Goal: Transaction & Acquisition: Obtain resource

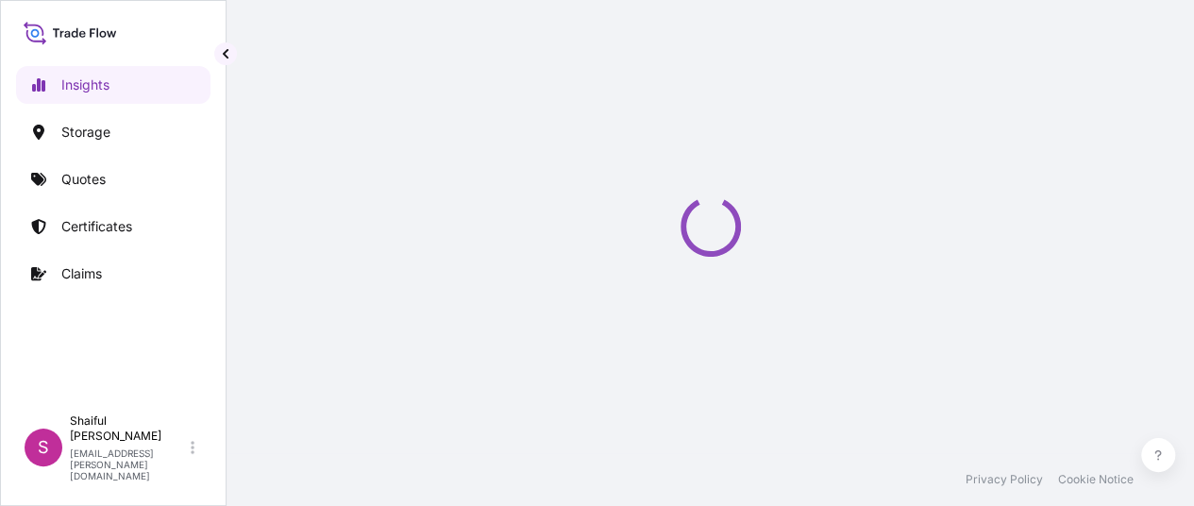
select select "2025"
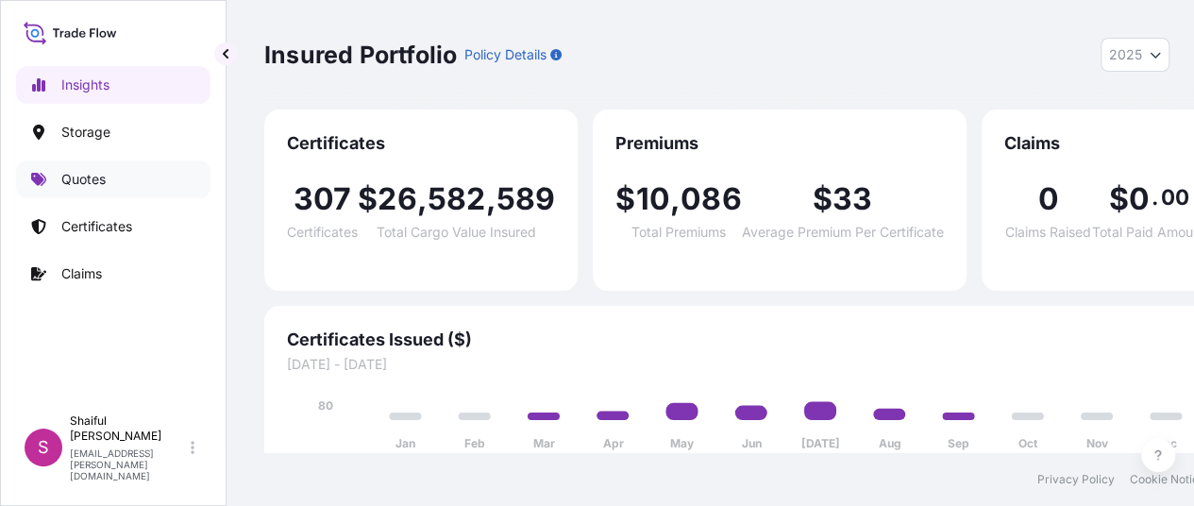
click at [96, 168] on link "Quotes" at bounding box center [113, 179] width 194 height 38
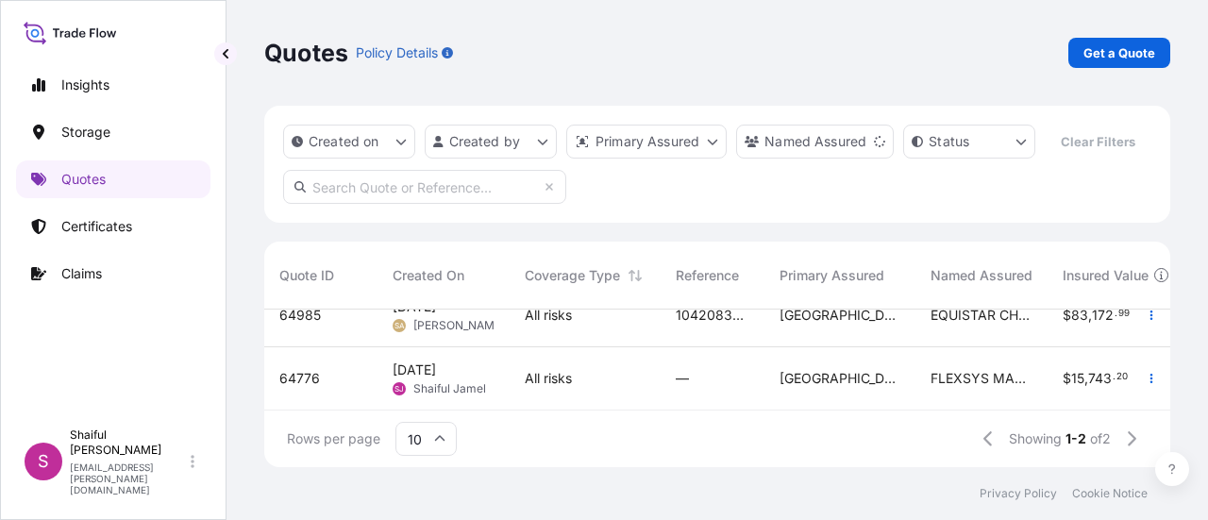
scroll to position [40, 0]
click at [436, 361] on span "[DATE]" at bounding box center [414, 369] width 43 height 19
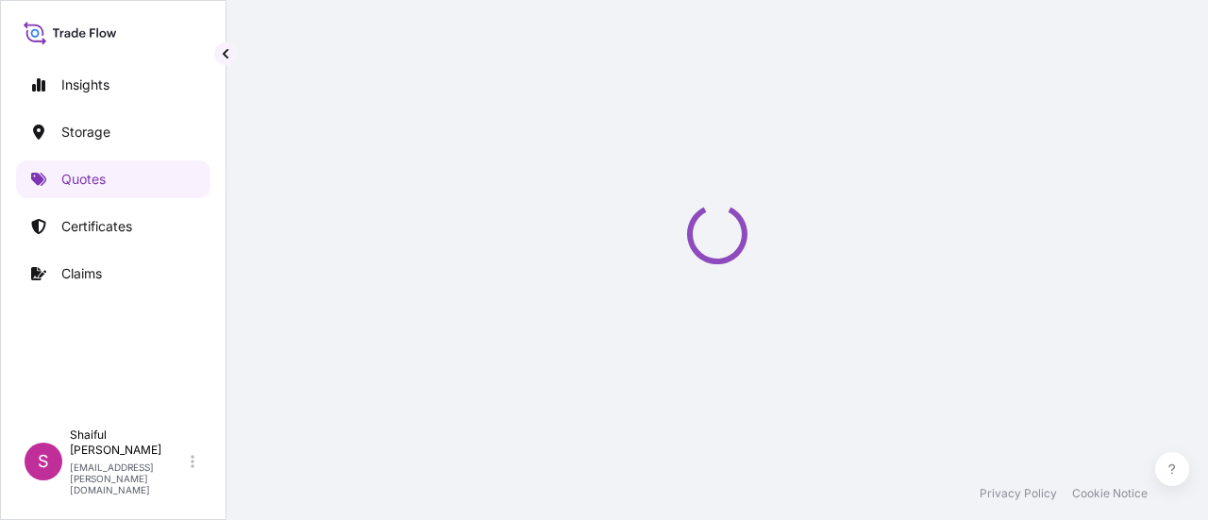
select select "Water"
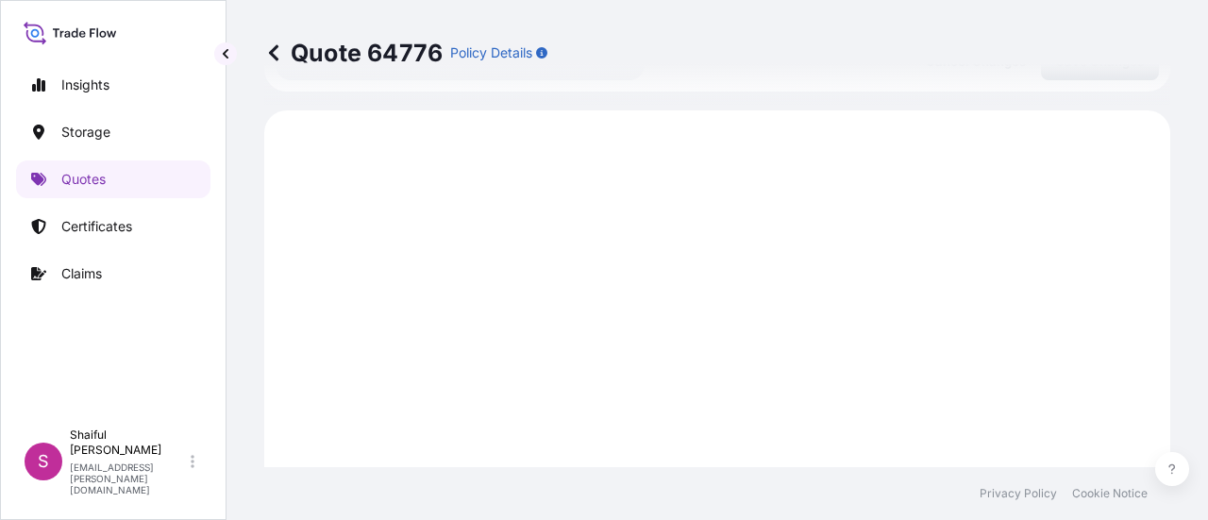
scroll to position [936, 0]
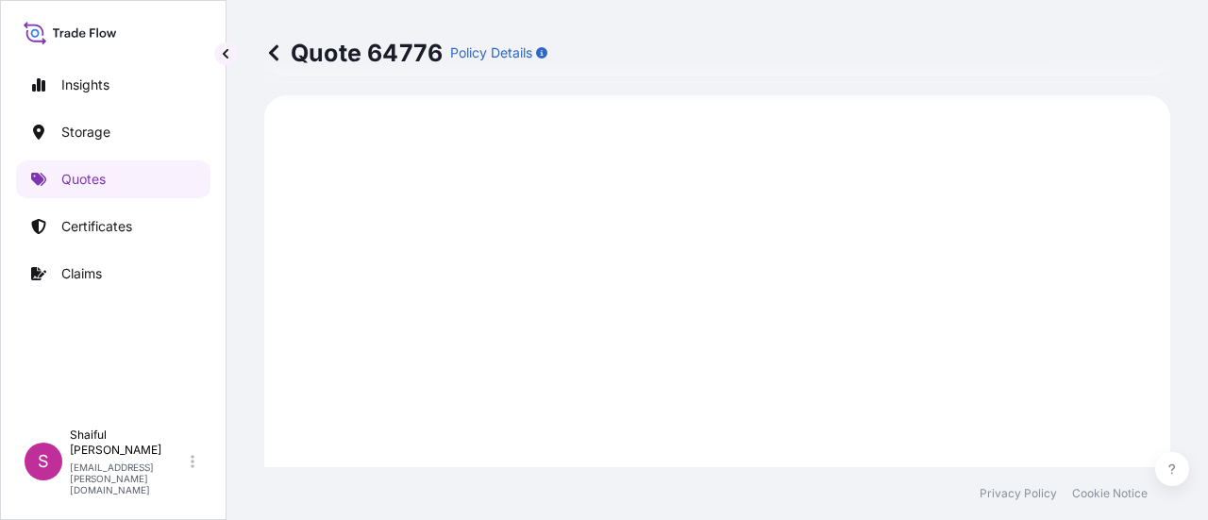
click at [275, 54] on icon at bounding box center [273, 52] width 19 height 19
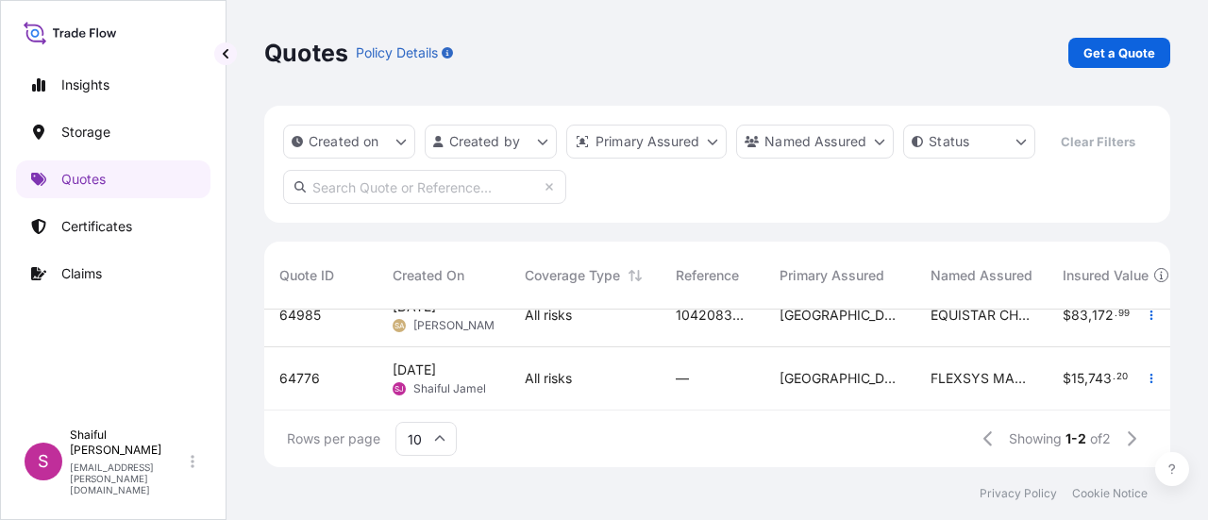
scroll to position [40, 0]
click at [548, 369] on span "All risks" at bounding box center [548, 378] width 47 height 19
select select "Water"
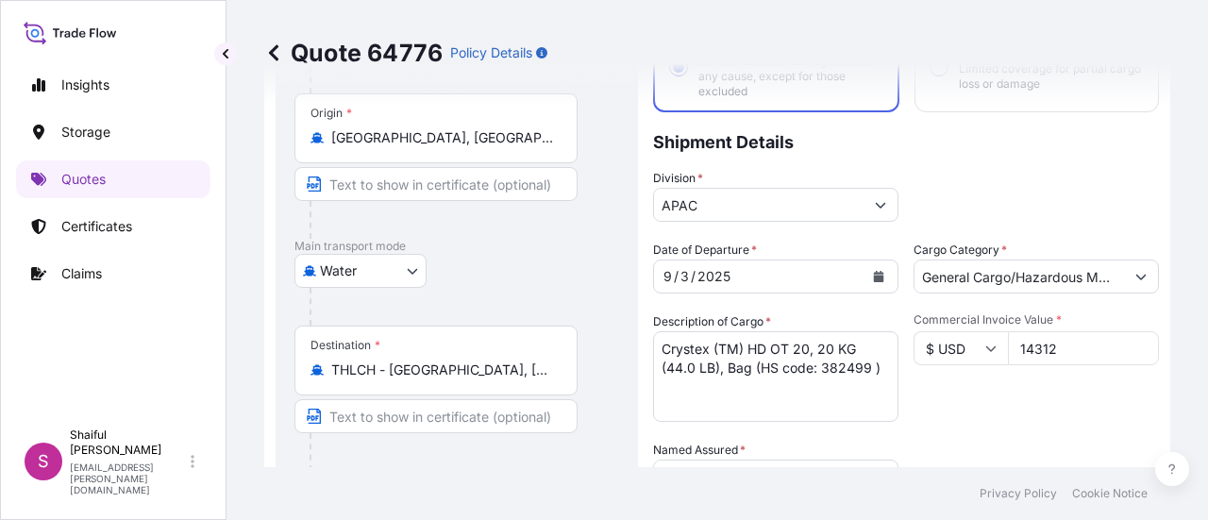
scroll to position [181, 0]
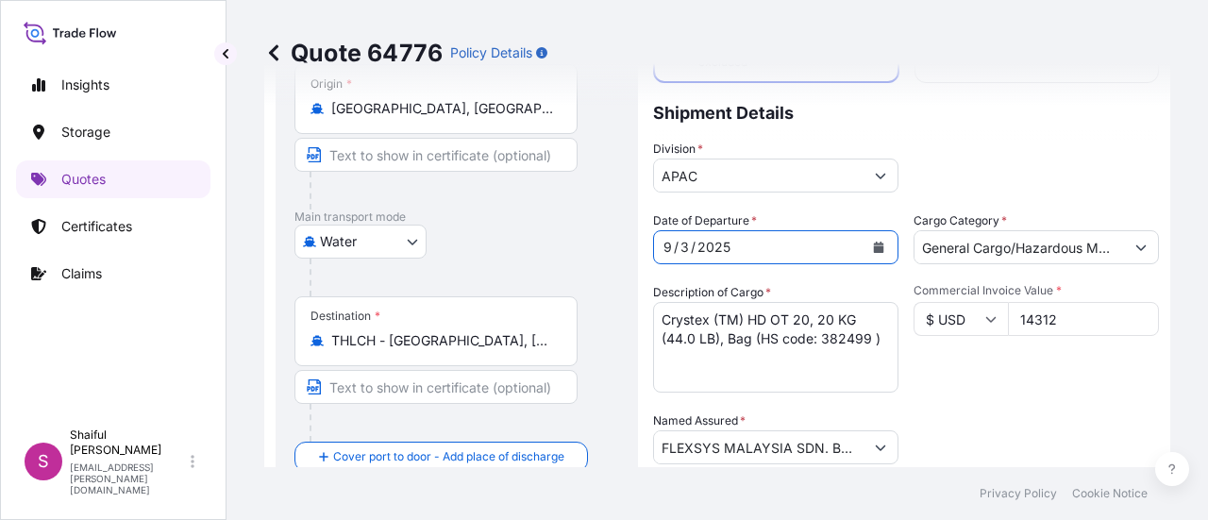
click at [868, 241] on button "Calendar" at bounding box center [878, 247] width 30 height 30
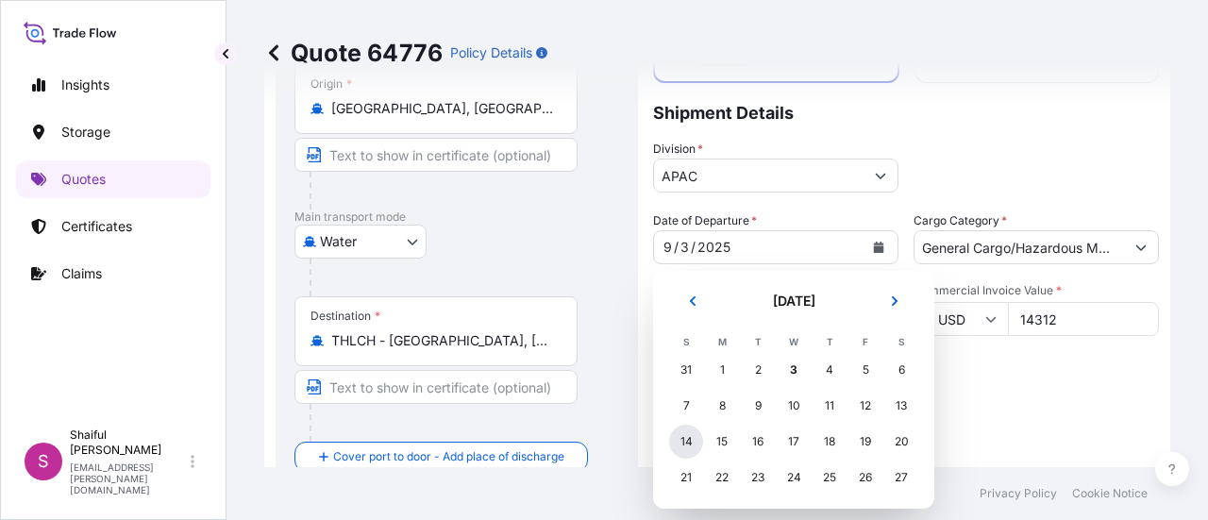
click at [675, 447] on div "14" at bounding box center [686, 442] width 34 height 34
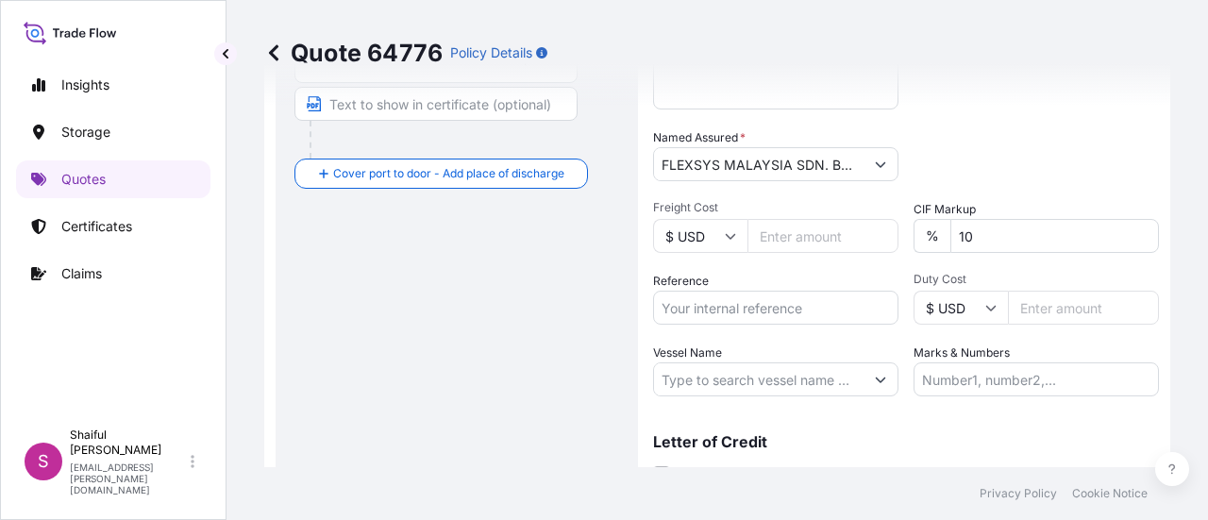
scroll to position [747, 0]
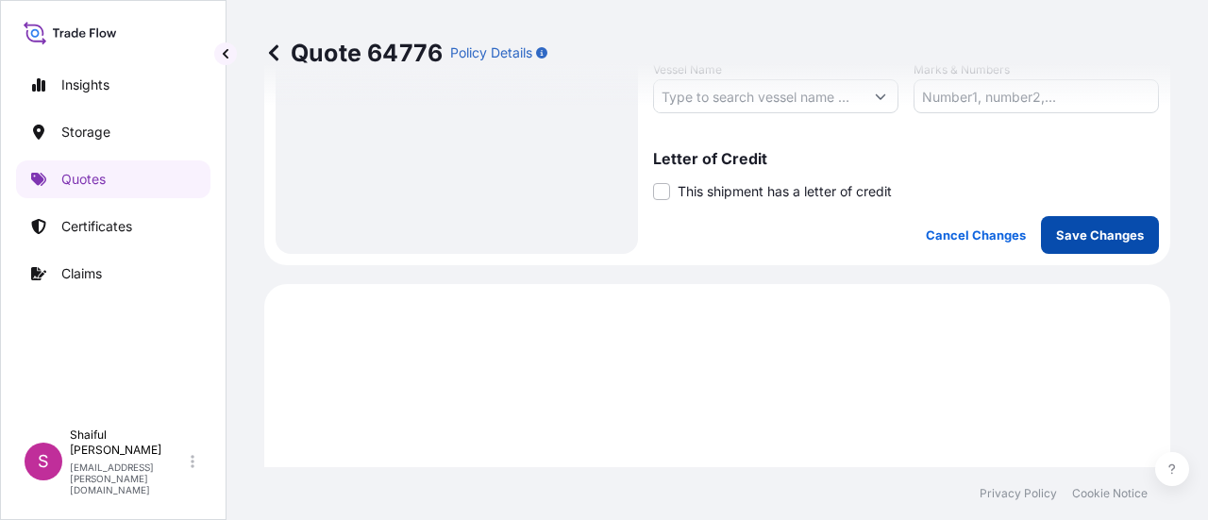
click at [1042, 233] on button "Save Changes" at bounding box center [1100, 235] width 118 height 38
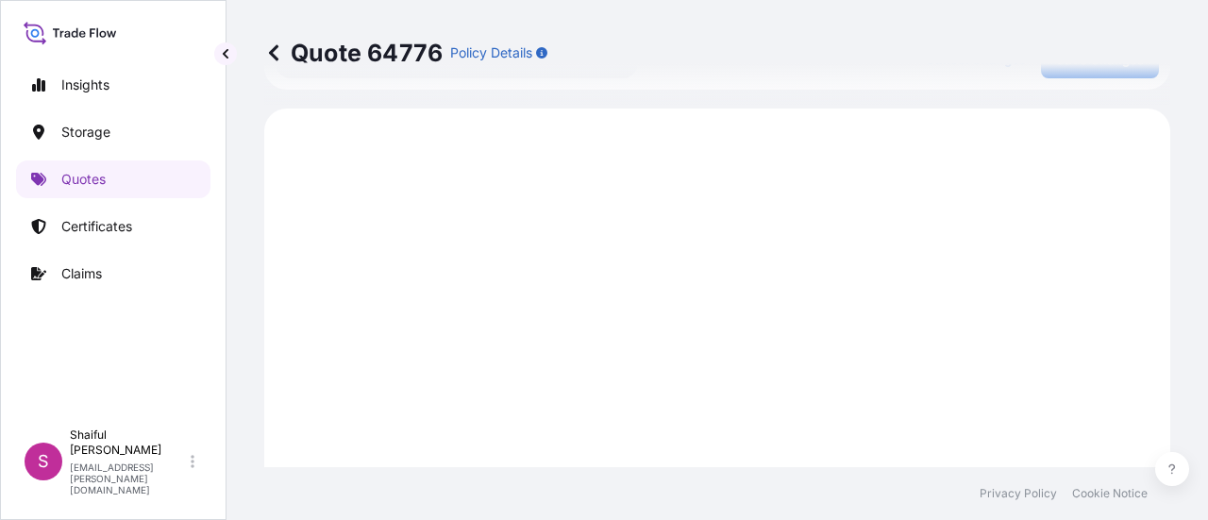
scroll to position [936, 0]
select select "Water"
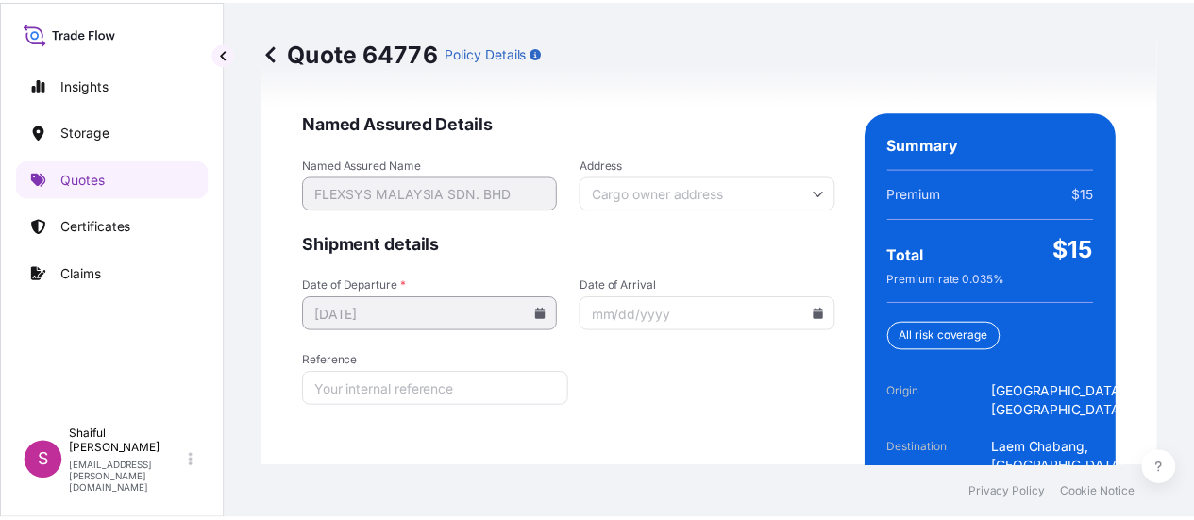
scroll to position [3110, 0]
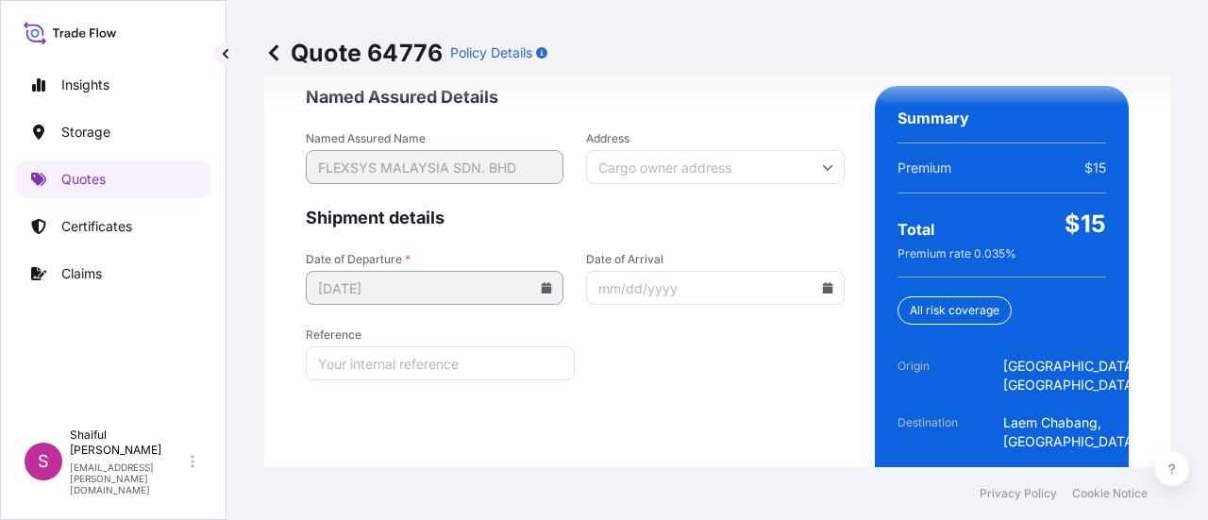
click at [815, 292] on input "Date of Arrival" at bounding box center [715, 288] width 258 height 34
click at [822, 282] on icon at bounding box center [827, 287] width 10 height 11
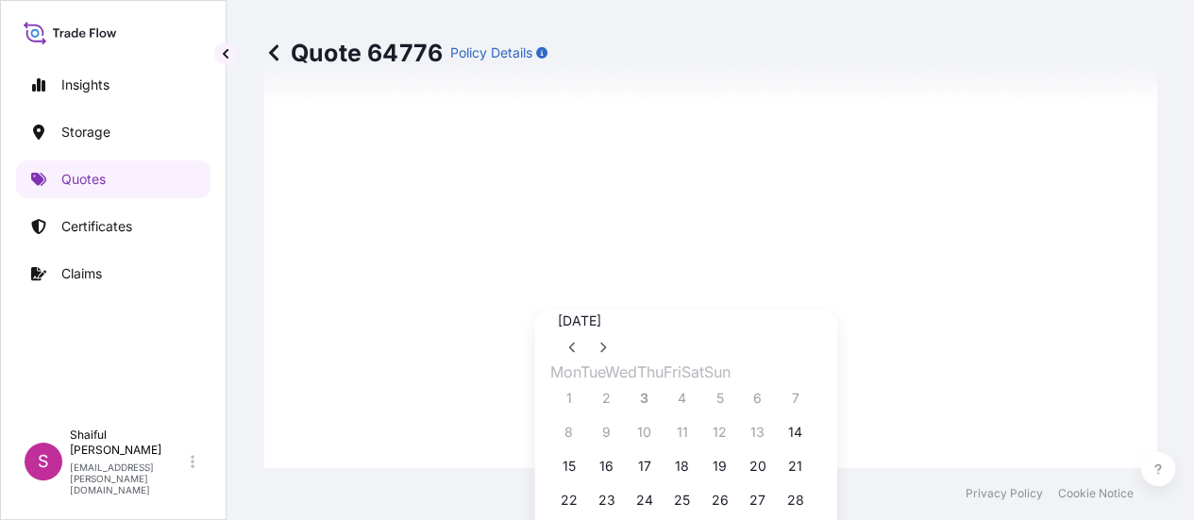
scroll to position [94, 0]
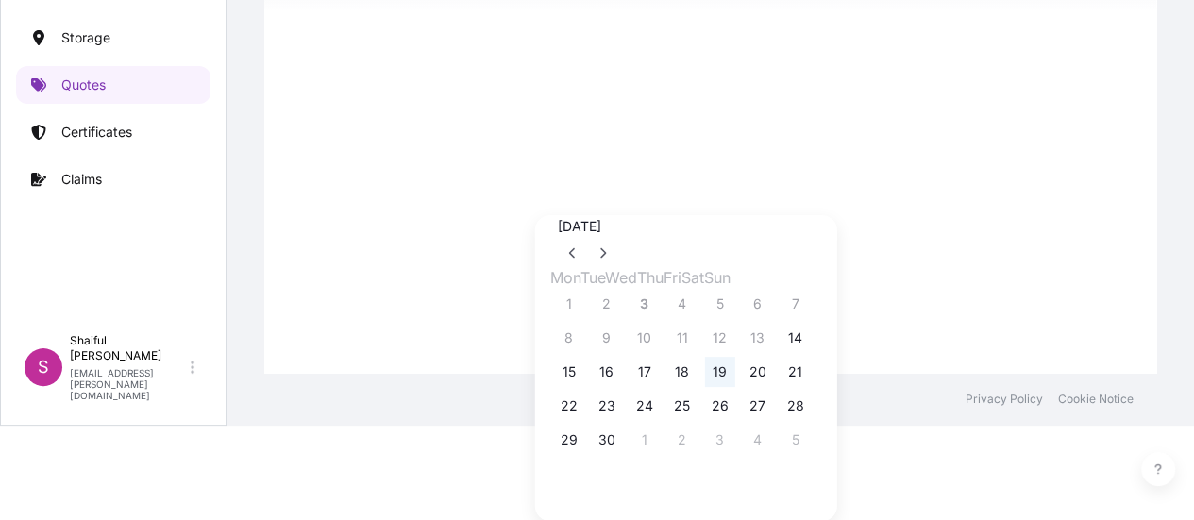
click at [735, 387] on button "19" at bounding box center [720, 372] width 30 height 30
type input "[DATE]"
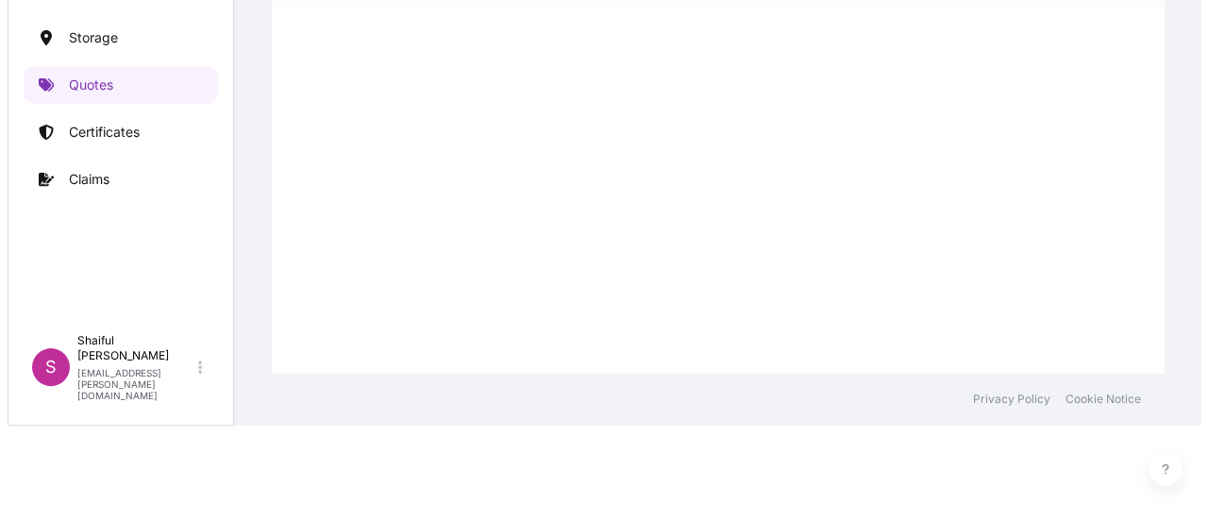
scroll to position [3110, 0]
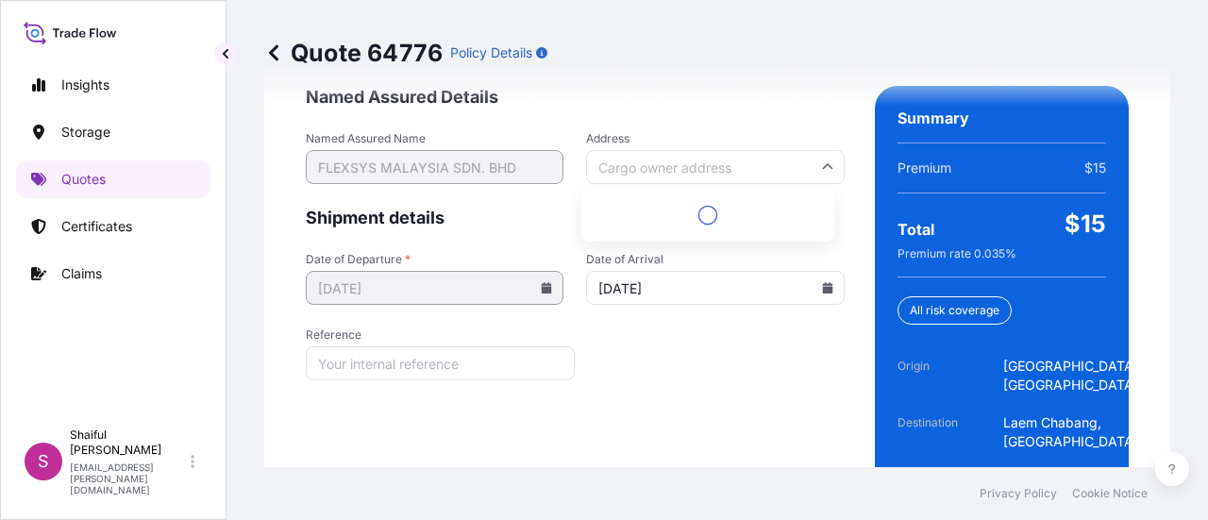
click at [735, 162] on input "Address" at bounding box center [715, 167] width 258 height 34
click at [710, 97] on div "Quote 64776 Policy Details" at bounding box center [717, 53] width 906 height 106
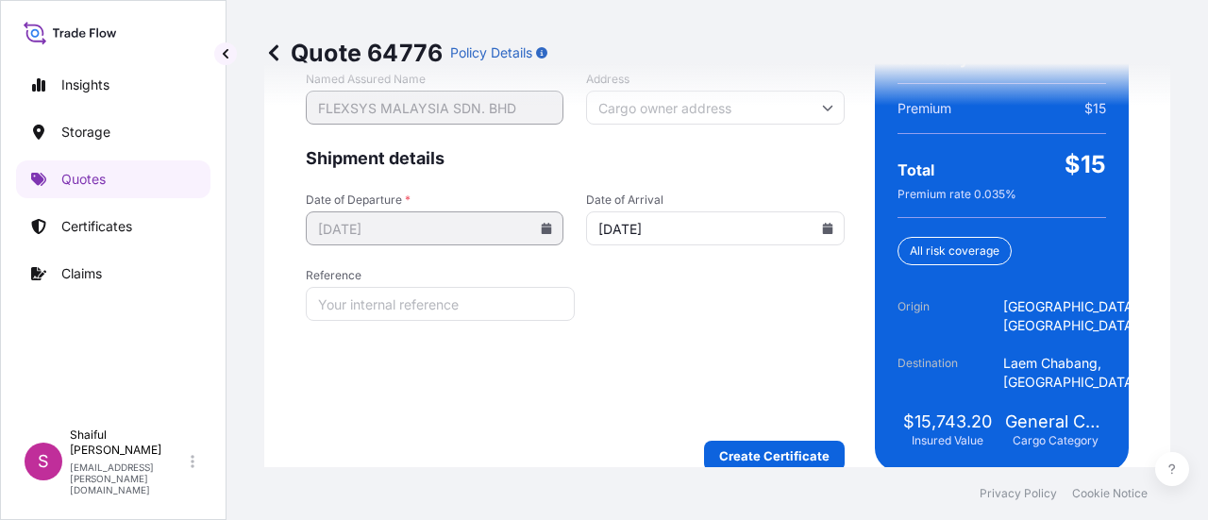
scroll to position [3195, 0]
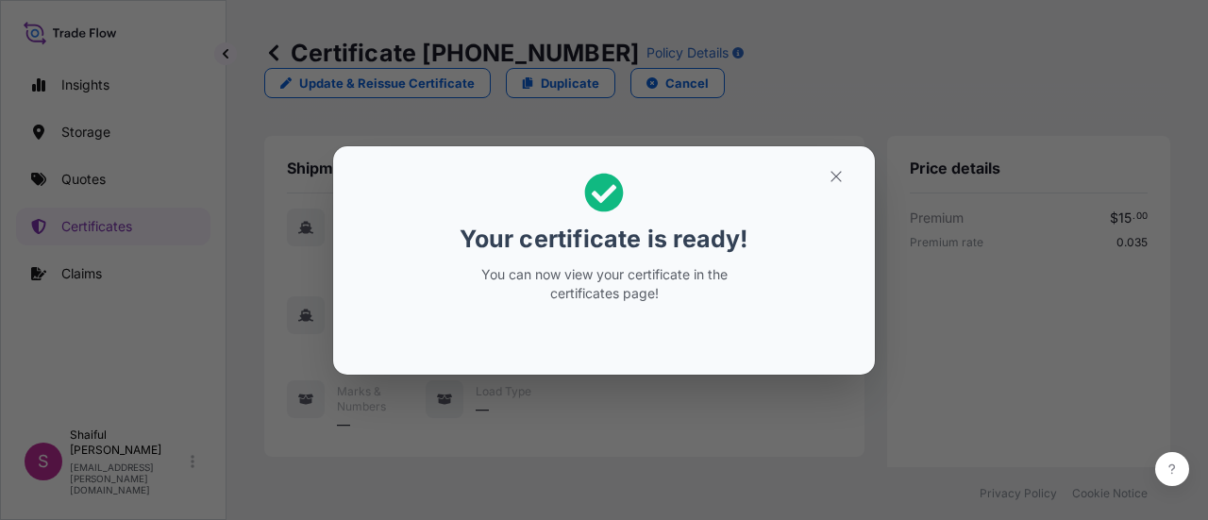
click at [933, 314] on div "Your certificate is ready! You can now view your certificate in the certificate…" at bounding box center [604, 260] width 1208 height 520
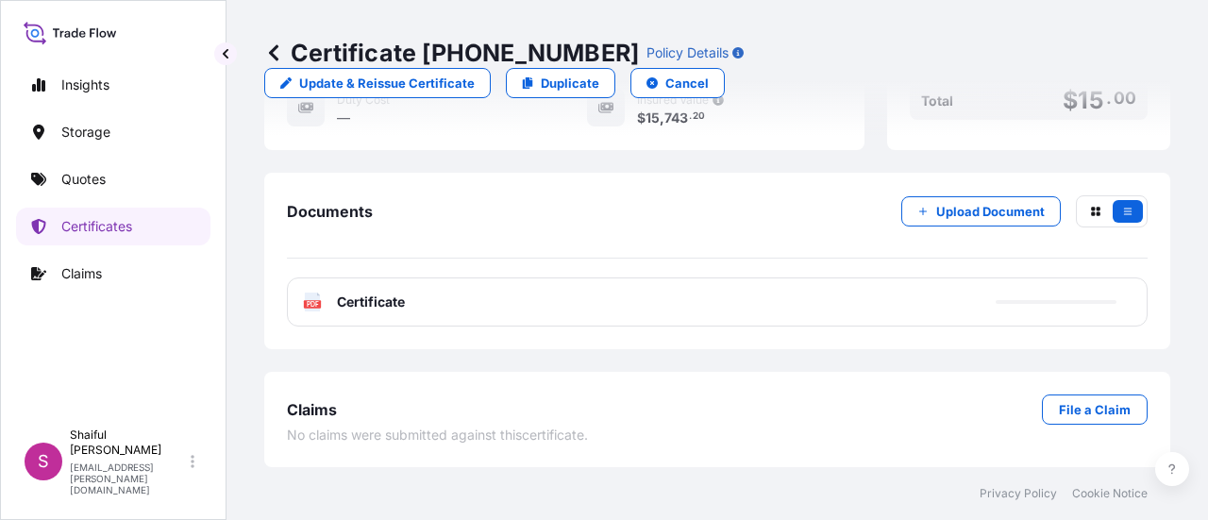
scroll to position [710, 0]
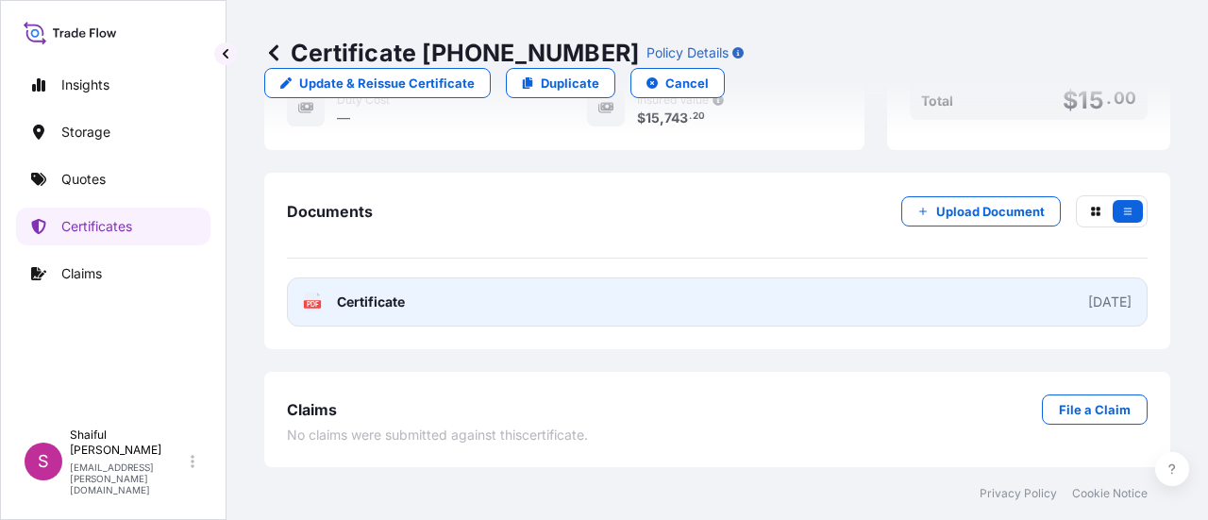
click at [365, 304] on span "Certificate" at bounding box center [371, 302] width 68 height 19
